Goal: Complete application form: Complete application form

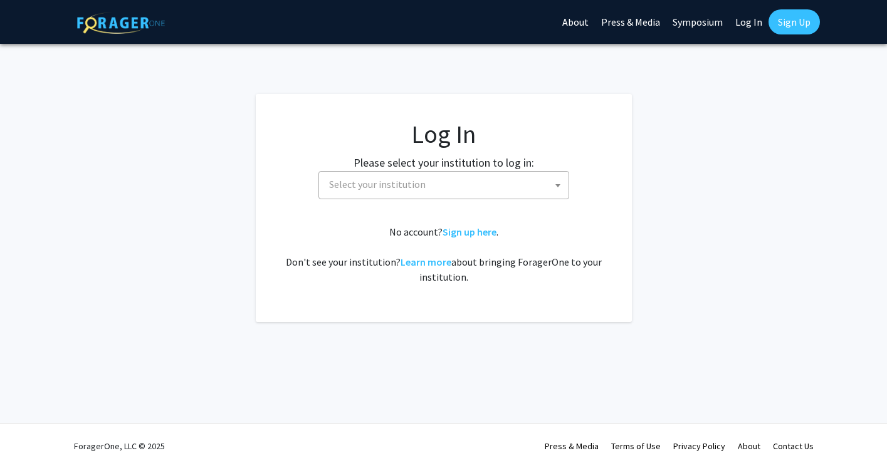
select select
click at [459, 187] on span "Select your institution" at bounding box center [446, 185] width 245 height 26
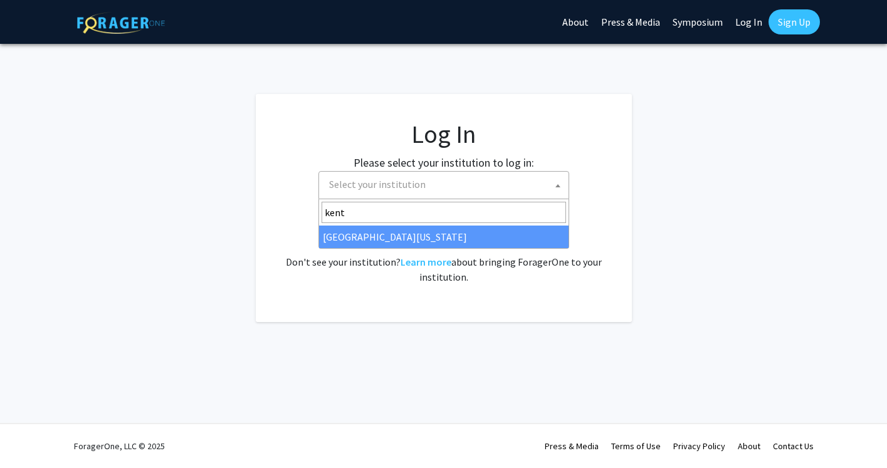
type input "kent"
select select "13"
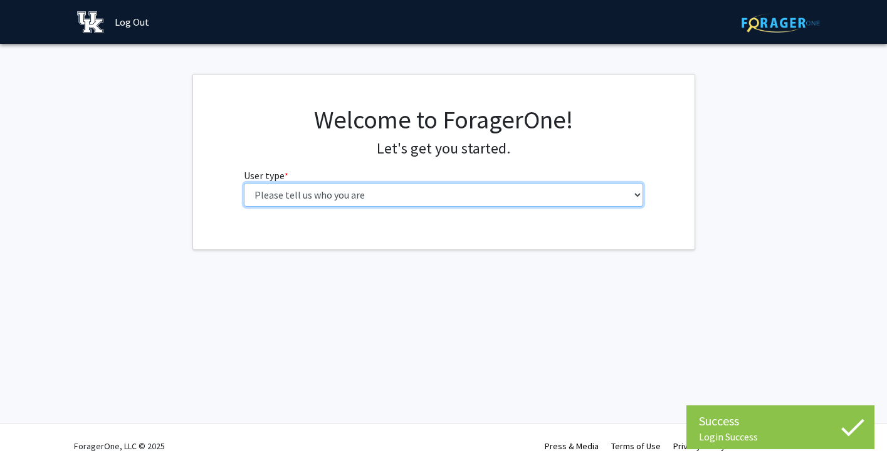
click at [561, 201] on select "Please tell us who you are Undergraduate Student Master's Student Doctoral Cand…" at bounding box center [443, 195] width 399 height 24
select select "1: undergrad"
click at [244, 183] on select "Please tell us who you are Undergraduate Student Master's Student Doctoral Cand…" at bounding box center [443, 195] width 399 height 24
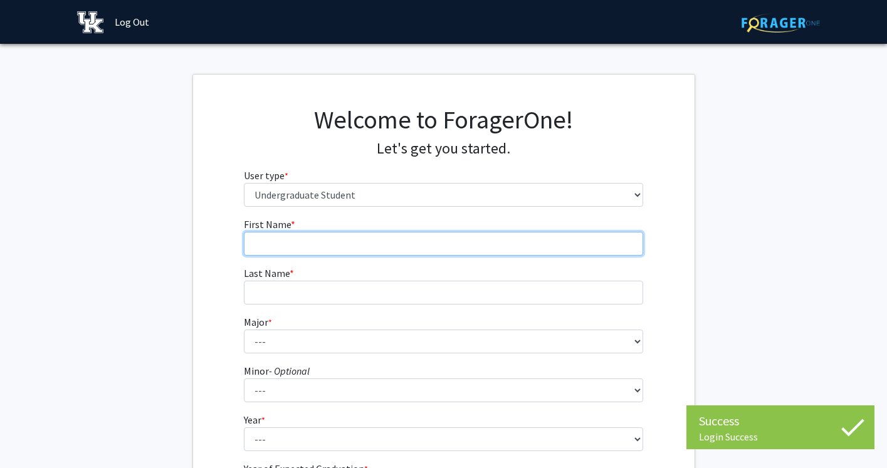
click at [545, 246] on input "First Name * required" at bounding box center [443, 244] width 399 height 24
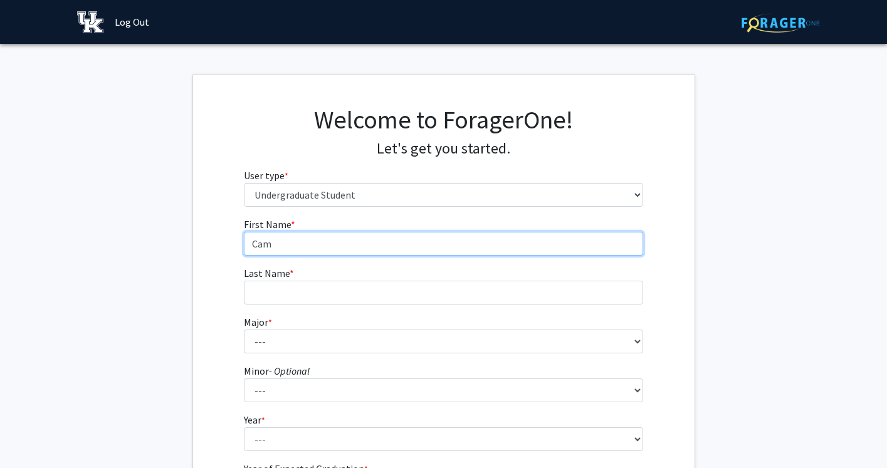
type input "[PERSON_NAME]"
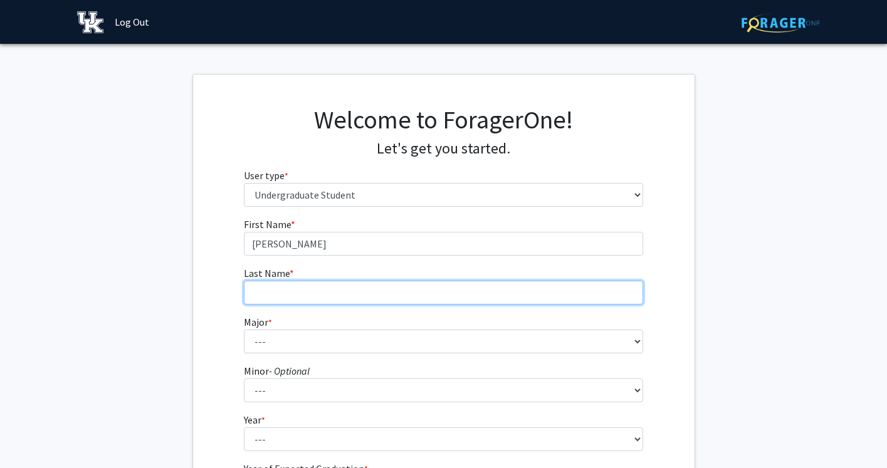
type input "[PERSON_NAME]"
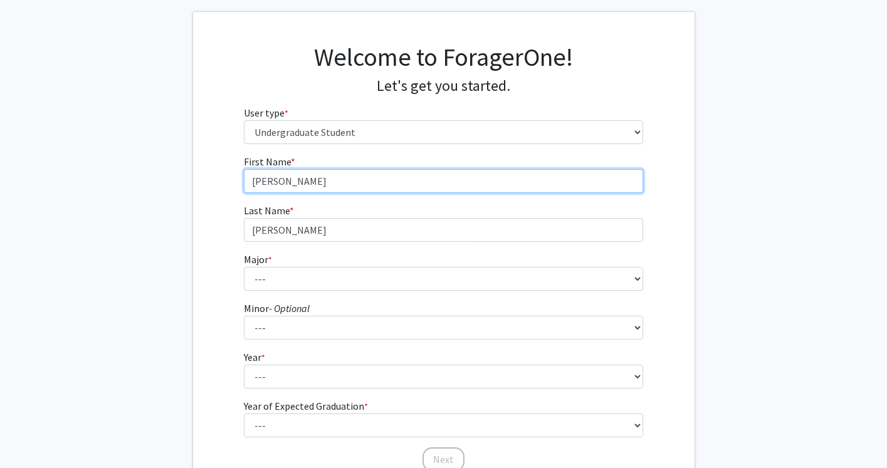
scroll to position [63, 0]
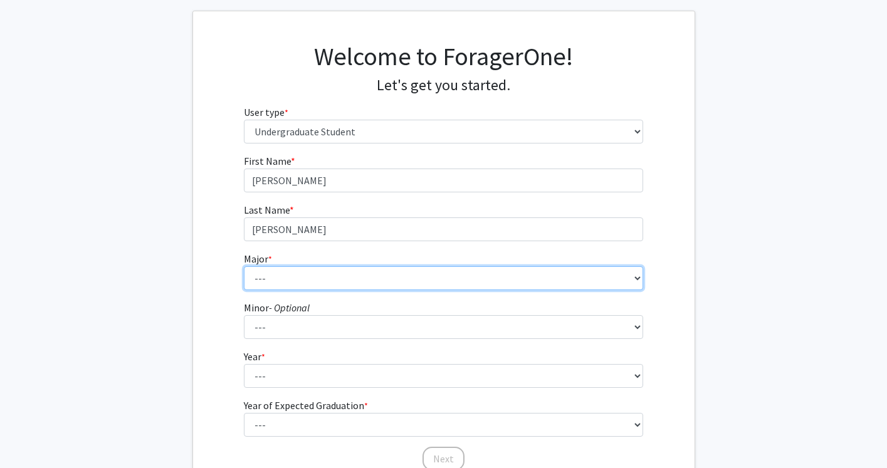
click at [399, 285] on select "--- Accounting Aerospace Engineering African American & Africana Studies Agricu…" at bounding box center [443, 278] width 399 height 24
select select "104: 941"
click at [244, 266] on select "--- Accounting Aerospace Engineering African American & Africana Studies Agricu…" at bounding box center [443, 278] width 399 height 24
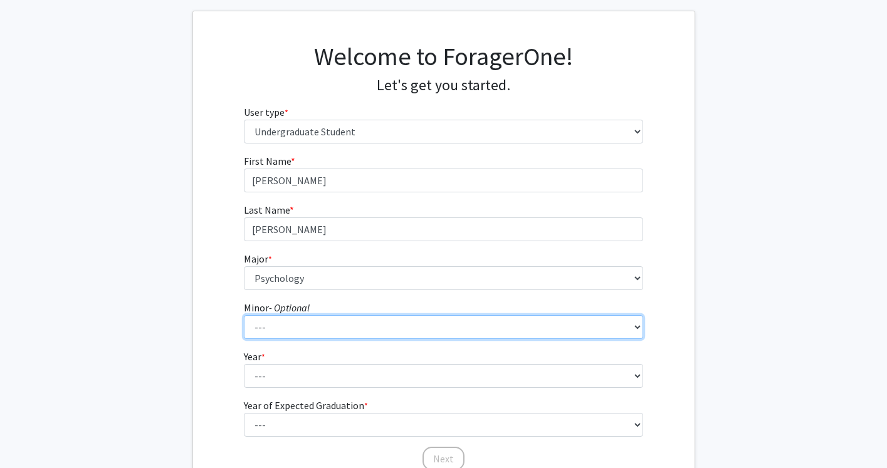
click at [401, 337] on select "--- African American & Africana Studies Agricultural Economics American Studies…" at bounding box center [443, 327] width 399 height 24
select select "20: 672"
click at [244, 315] on select "--- African American & Africana Studies Agricultural Economics American Studies…" at bounding box center [443, 327] width 399 height 24
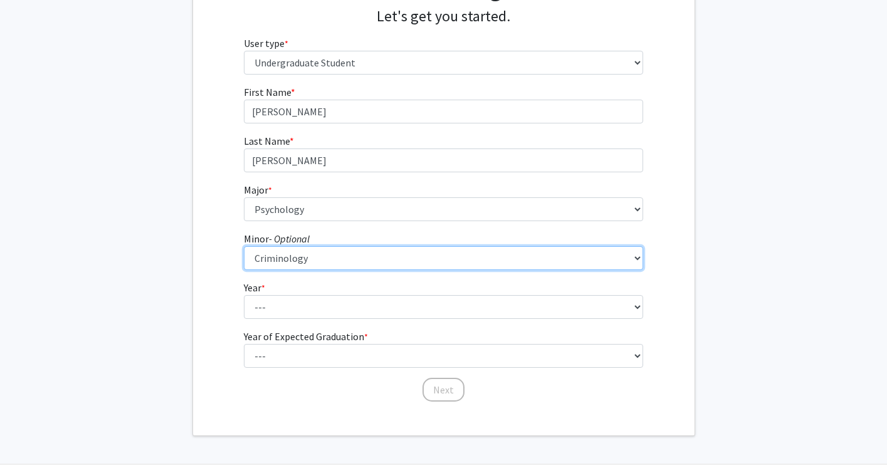
scroll to position [144, 0]
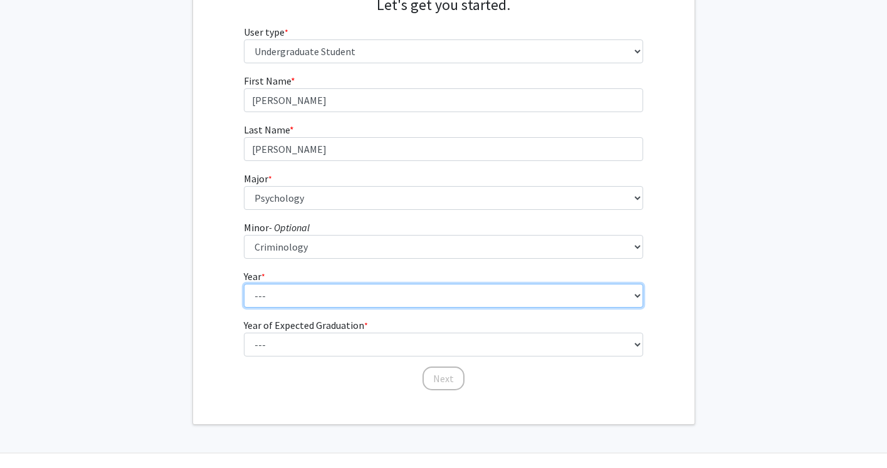
click at [517, 298] on select "--- First-year Sophomore Junior Senior Postbaccalaureate Certificate" at bounding box center [443, 296] width 399 height 24
select select "3: junior"
click at [244, 284] on select "--- First-year Sophomore Junior Senior Postbaccalaureate Certificate" at bounding box center [443, 296] width 399 height 24
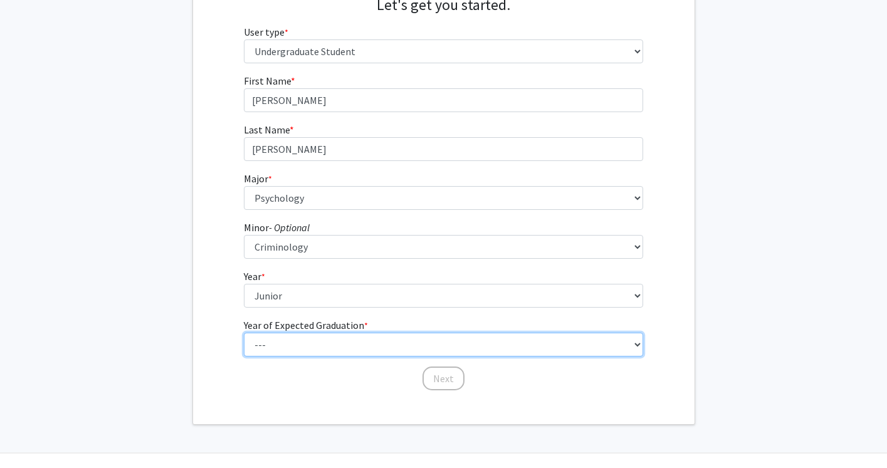
click at [511, 344] on select "--- 2025 2026 2027 2028 2029 2030 2031 2032 2033 2034" at bounding box center [443, 345] width 399 height 24
select select "3: 2027"
click at [244, 333] on select "--- 2025 2026 2027 2028 2029 2030 2031 2032 2033 2034" at bounding box center [443, 345] width 399 height 24
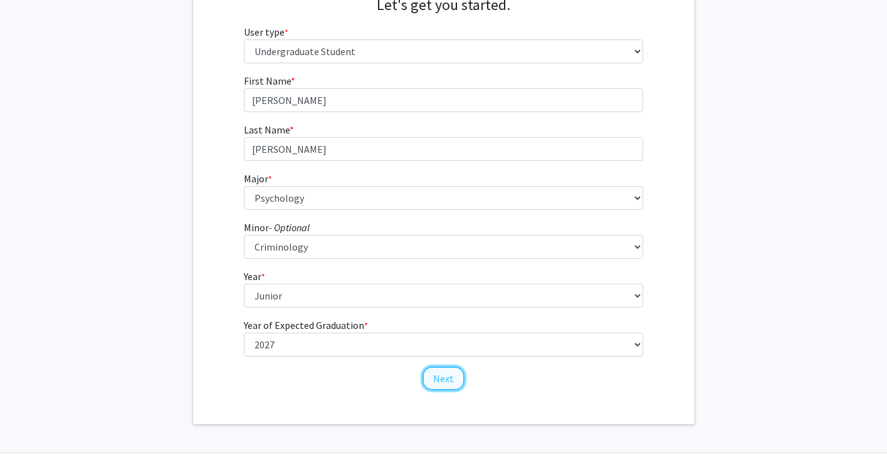
click at [450, 372] on button "Next" at bounding box center [444, 379] width 42 height 24
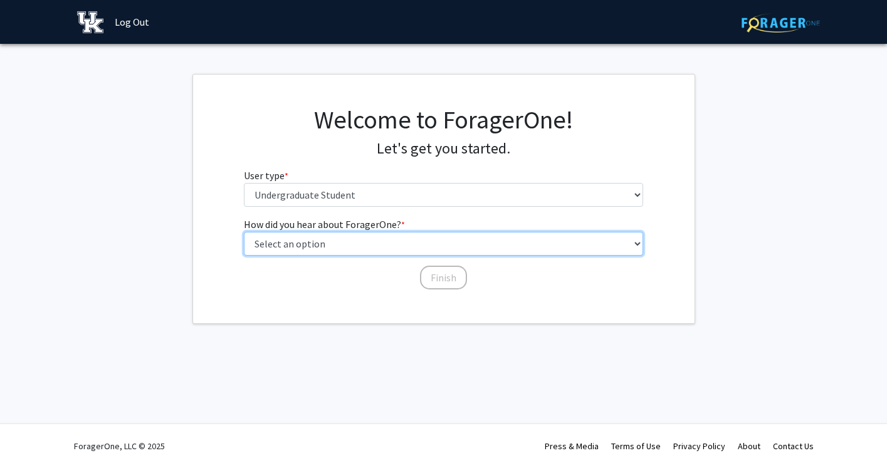
click at [480, 240] on select "Select an option Peer/student recommendation Faculty/staff recommendation Unive…" at bounding box center [443, 244] width 399 height 24
select select "3: university_website"
click at [244, 232] on select "Select an option Peer/student recommendation Faculty/staff recommendation Unive…" at bounding box center [443, 244] width 399 height 24
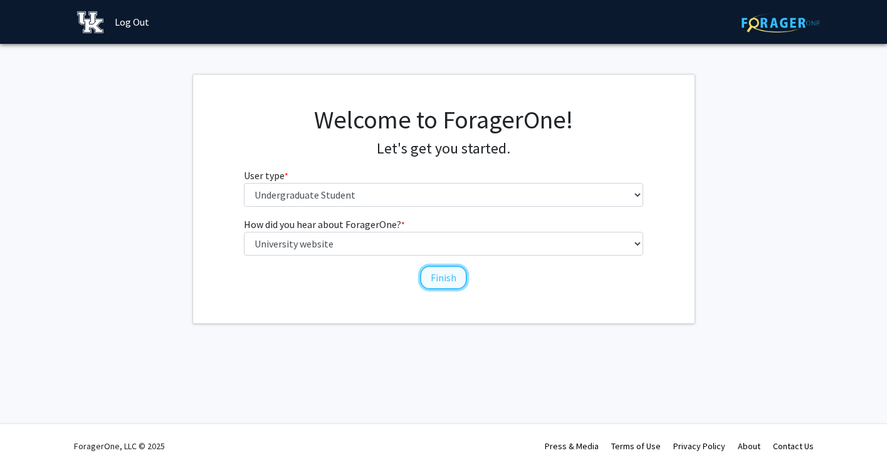
click at [444, 275] on button "Finish" at bounding box center [443, 278] width 47 height 24
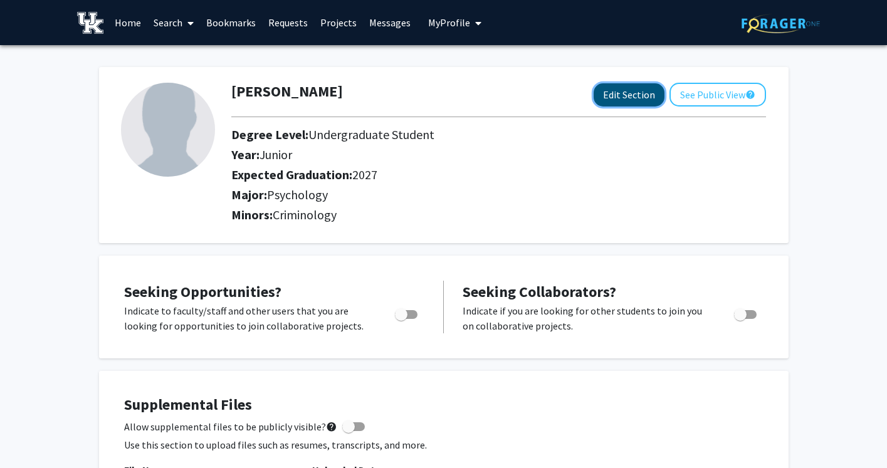
click at [650, 96] on button "Edit Section" at bounding box center [629, 94] width 71 height 23
select select "junior"
select select "2027"
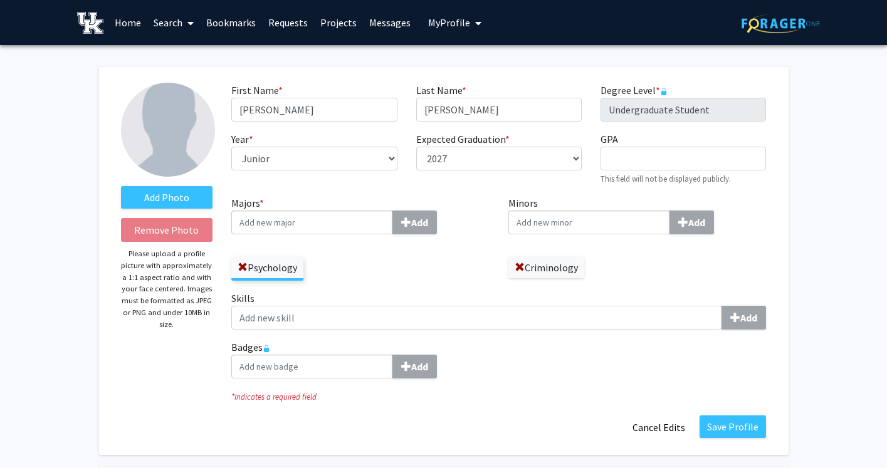
click at [624, 225] on input "Minors Add" at bounding box center [589, 223] width 162 height 24
type input "Law & Justice"
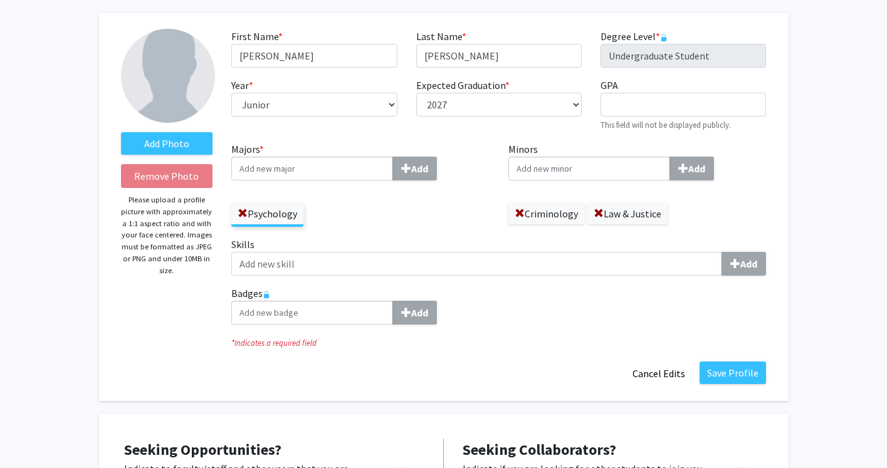
scroll to position [60, 0]
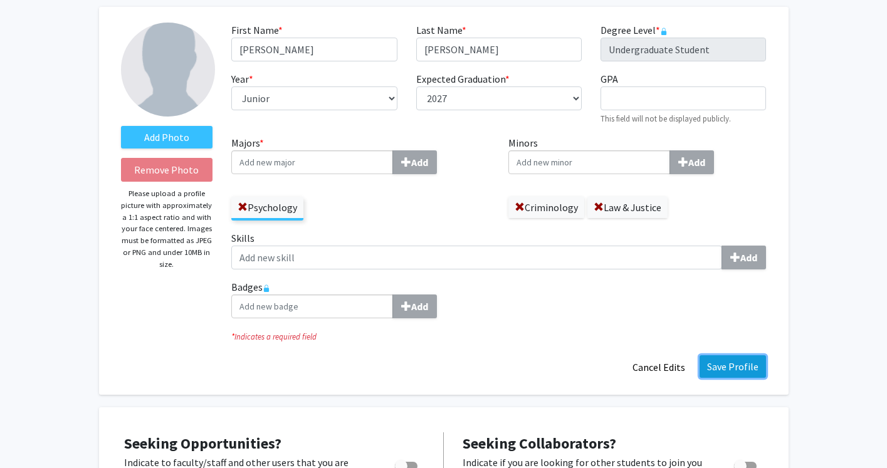
click at [727, 372] on button "Save Profile" at bounding box center [733, 367] width 66 height 23
